Goal: Task Accomplishment & Management: Use online tool/utility

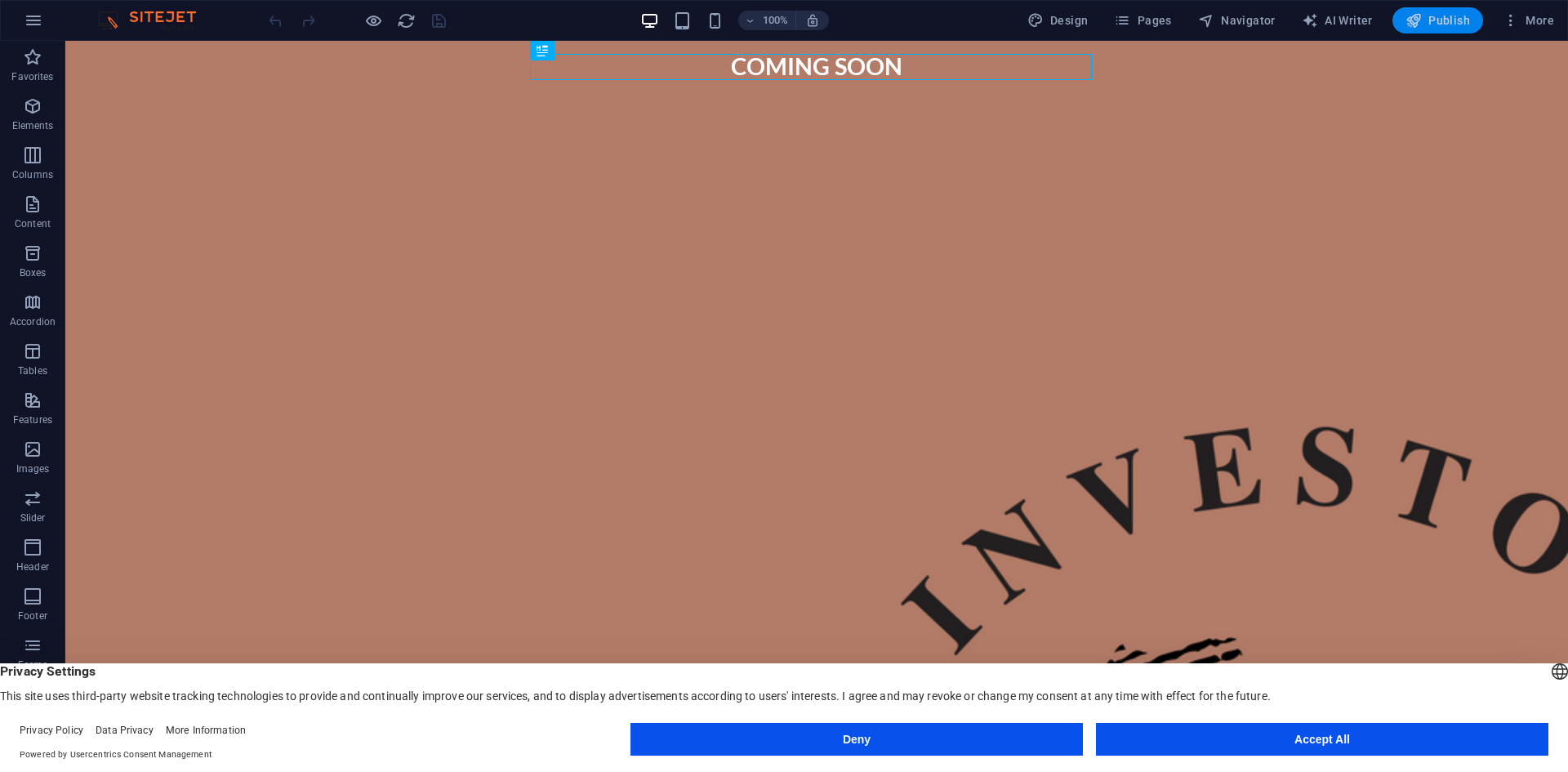
click at [1444, 23] on span "Publish" at bounding box center [1438, 21] width 65 height 17
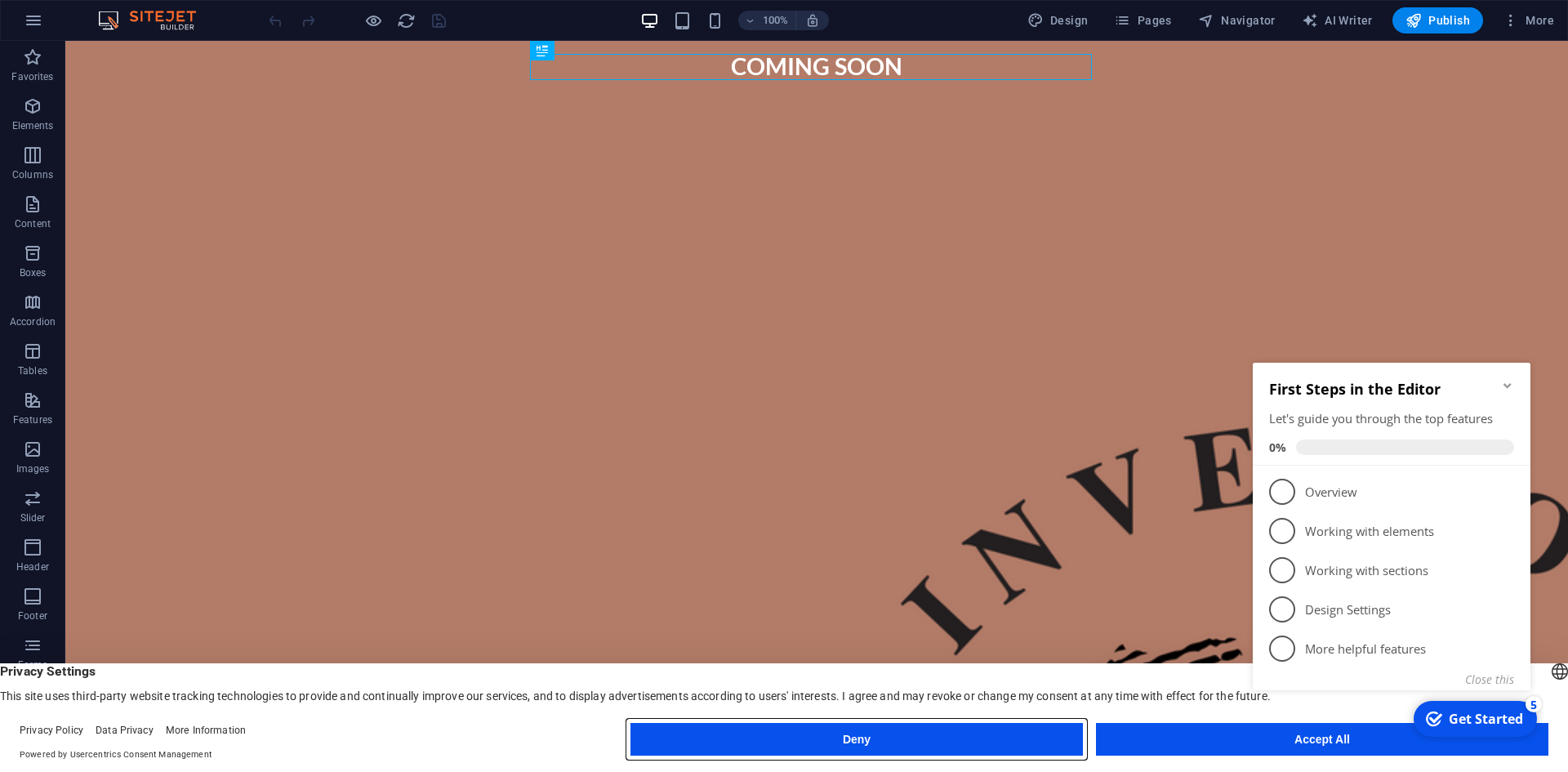
click at [931, 738] on button "Deny" at bounding box center [856, 739] width 453 height 32
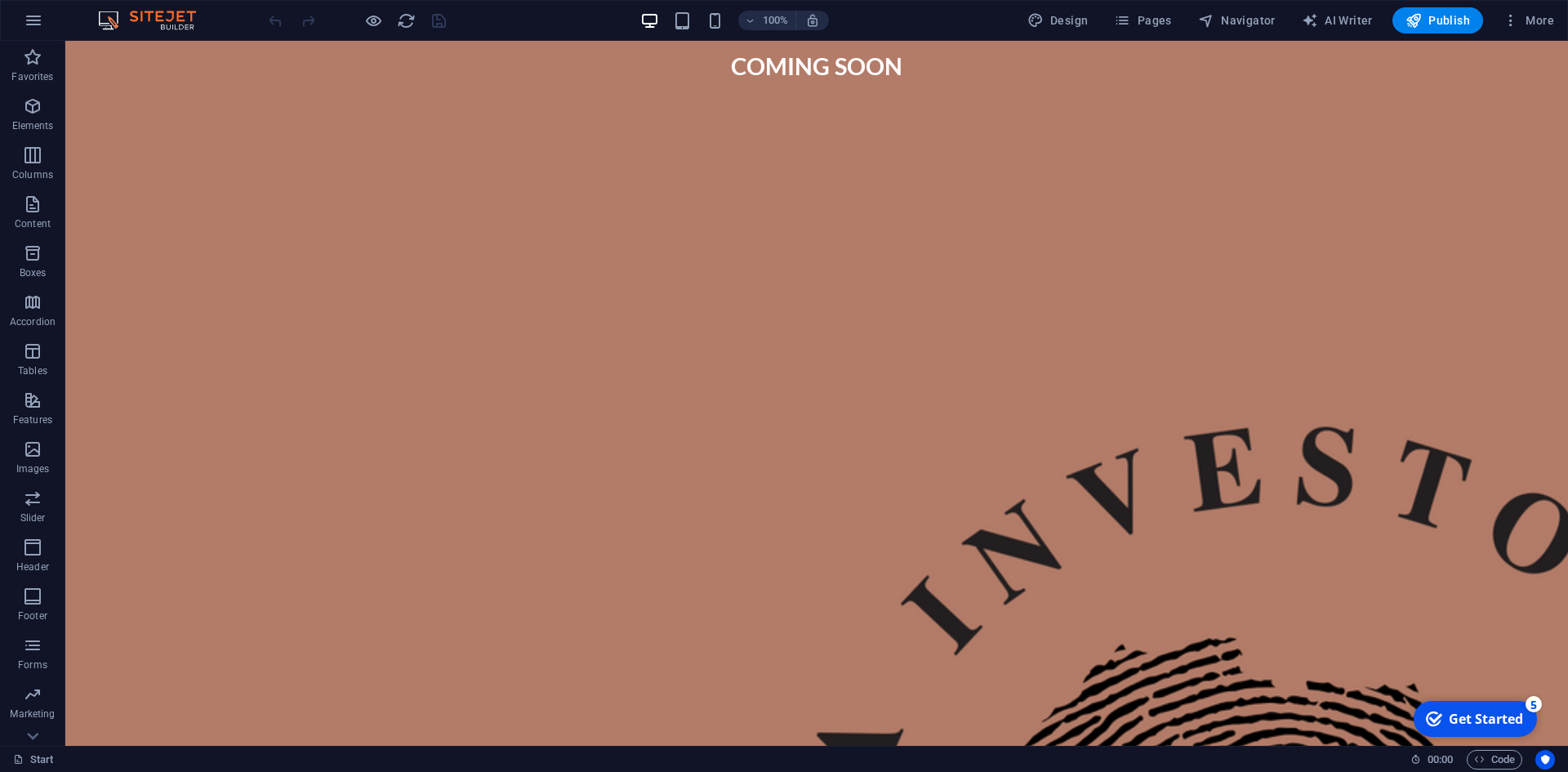
click at [1499, 708] on div "checkmark Get Started 5" at bounding box center [1475, 718] width 123 height 36
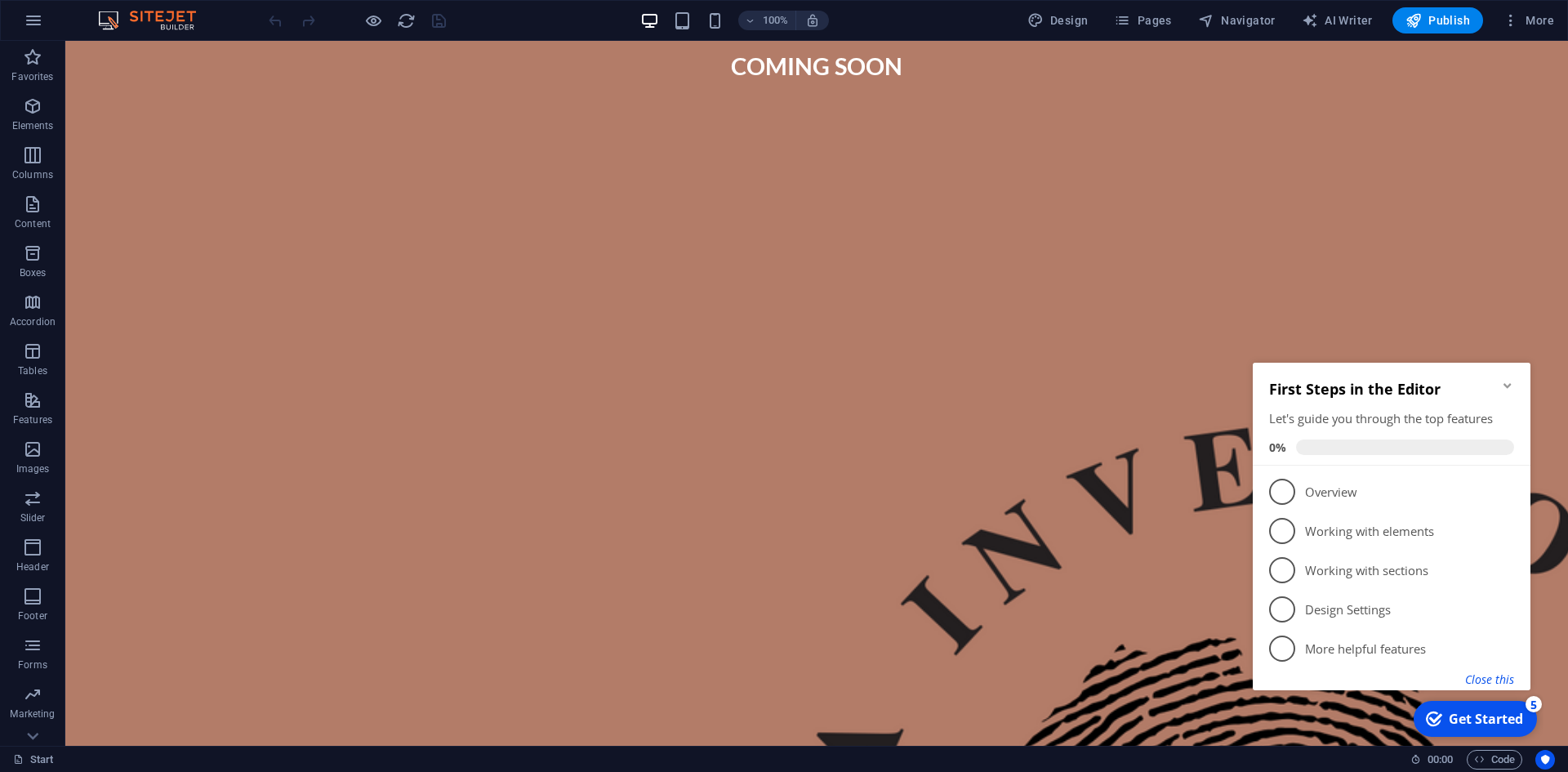
click at [1495, 678] on button "Close this" at bounding box center [1490, 679] width 49 height 16
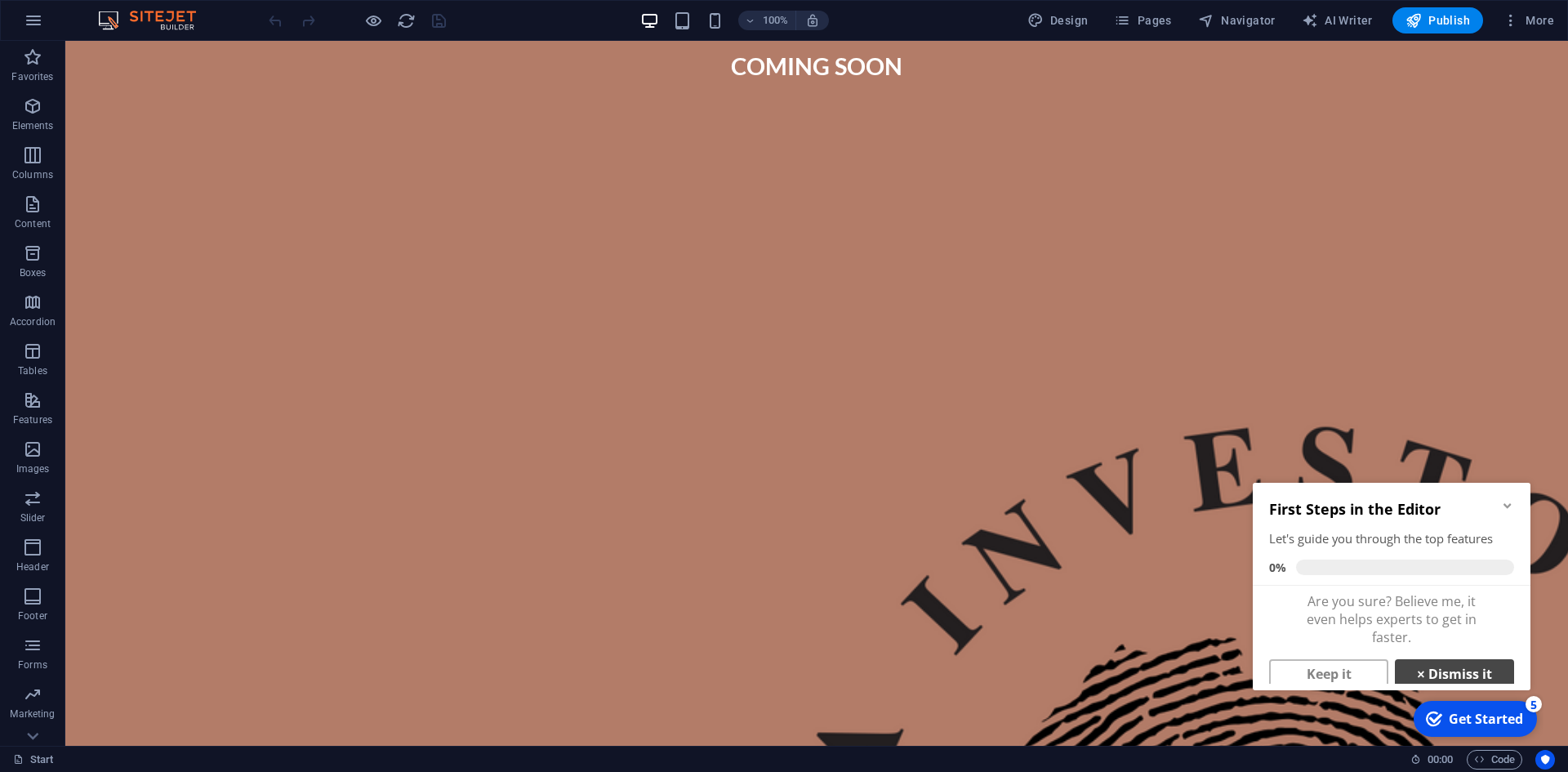
scroll to position [13, 0]
click at [1444, 665] on link "× Dismiss it" at bounding box center [1455, 663] width 119 height 29
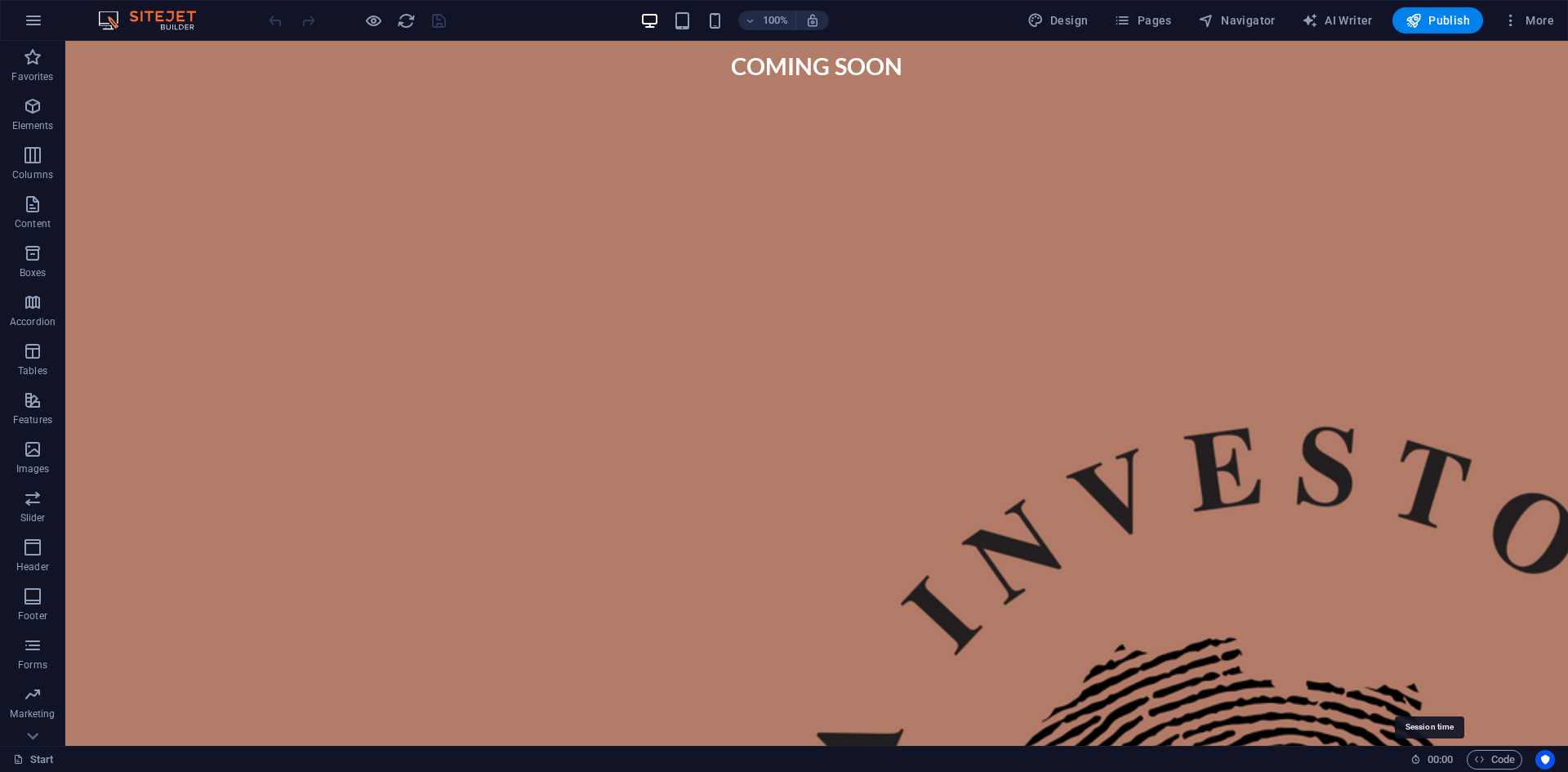
click at [1419, 760] on h6 "00 : 00" at bounding box center [1432, 759] width 43 height 20
click at [390, 80] on div "coming soon" at bounding box center [817, 73] width 1503 height 65
click at [1437, 16] on span "Publish" at bounding box center [1438, 21] width 65 height 17
